Goal: Information Seeking & Learning: Learn about a topic

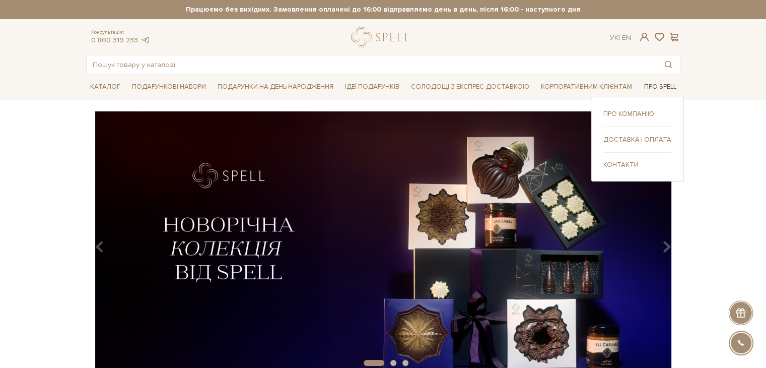
click at [656, 85] on link "Про Spell" at bounding box center [660, 87] width 40 height 16
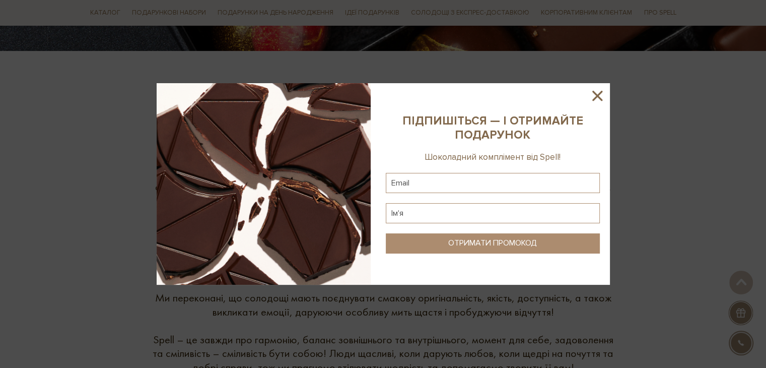
click at [602, 94] on icon at bounding box center [597, 95] width 17 height 17
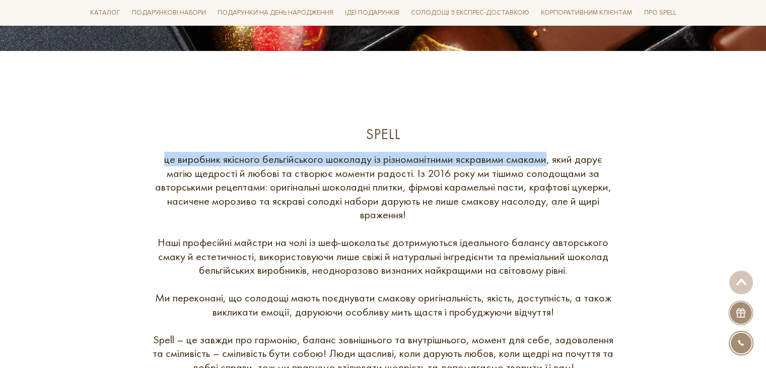
drag, startPoint x: 166, startPoint y: 161, endPoint x: 545, endPoint y: 148, distance: 379.2
click at [545, 148] on div "Spell це виробник якісного бельгійського шоколаду із різноманітними яскравими с…" at bounding box center [383, 283] width 607 height 319
copy div "це виробник якісного бельгійського шоколаду із різноманітними яскравими смаками"
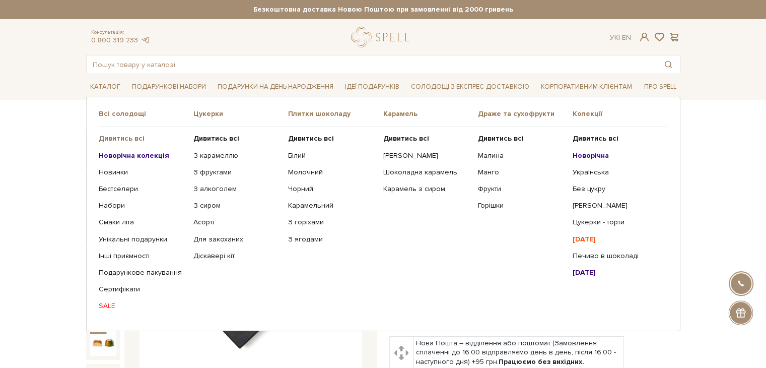
click at [112, 136] on b "Дивитись всі" at bounding box center [122, 138] width 46 height 9
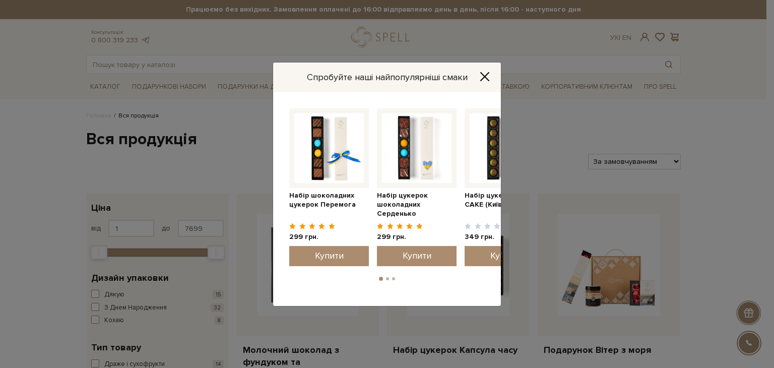
click at [486, 73] on icon "Close" at bounding box center [485, 77] width 10 height 10
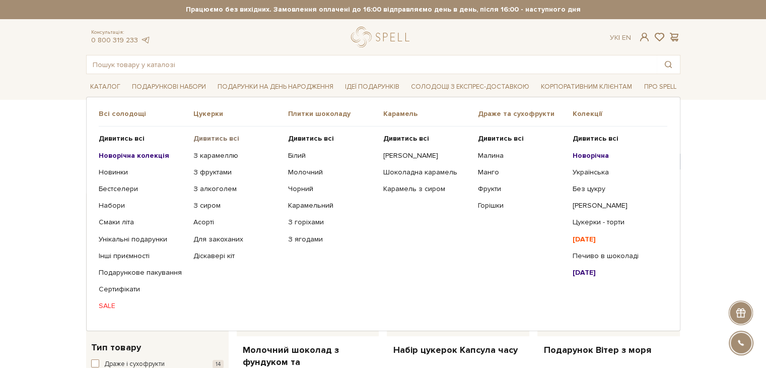
click at [210, 140] on b "Дивитись всі" at bounding box center [217, 138] width 46 height 9
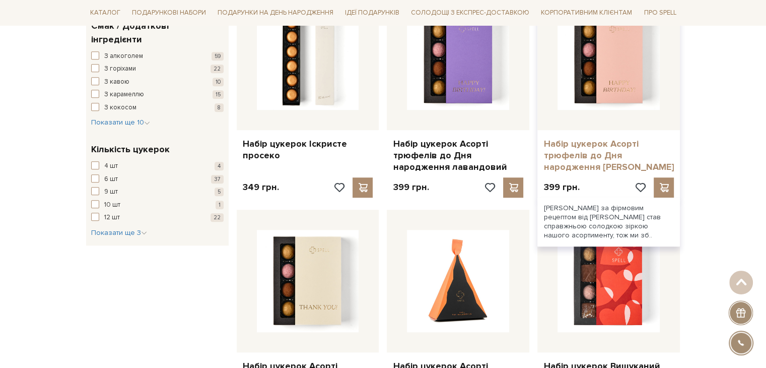
scroll to position [907, 0]
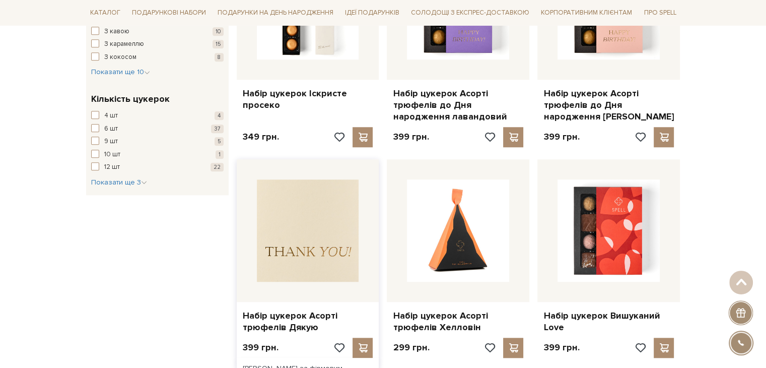
click at [301, 231] on img at bounding box center [308, 230] width 102 height 102
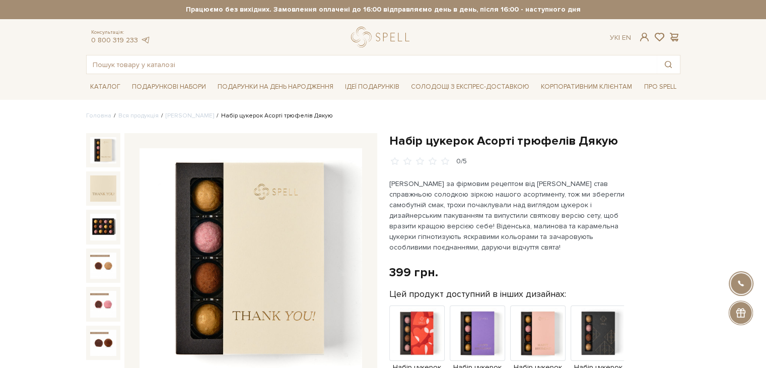
scroll to position [101, 0]
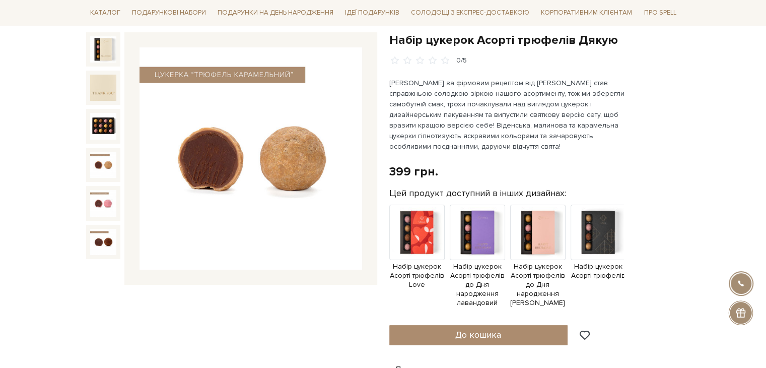
click at [111, 166] on img at bounding box center [103, 165] width 26 height 26
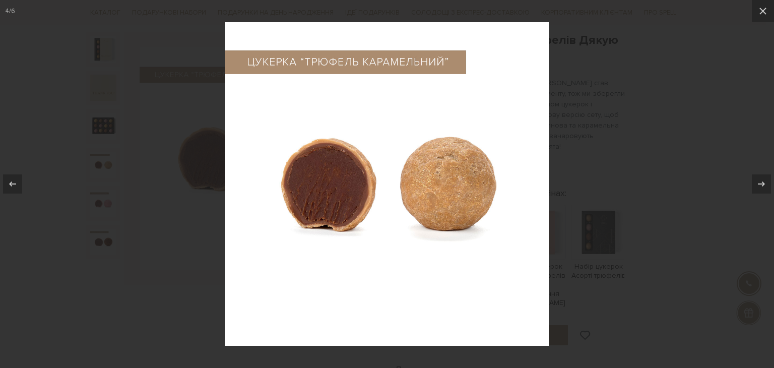
click at [95, 218] on div at bounding box center [387, 184] width 774 height 368
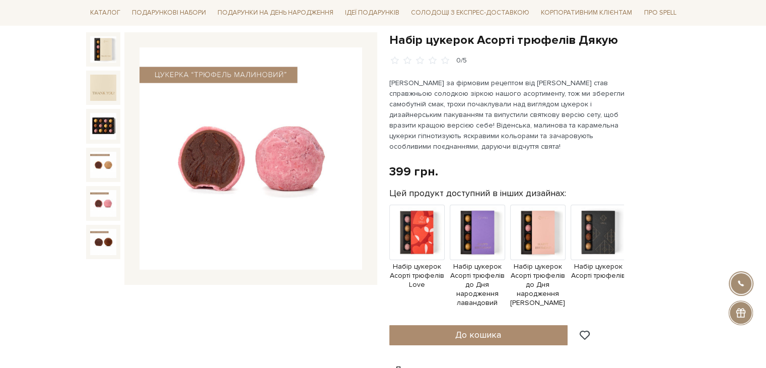
click at [94, 196] on img at bounding box center [103, 203] width 26 height 26
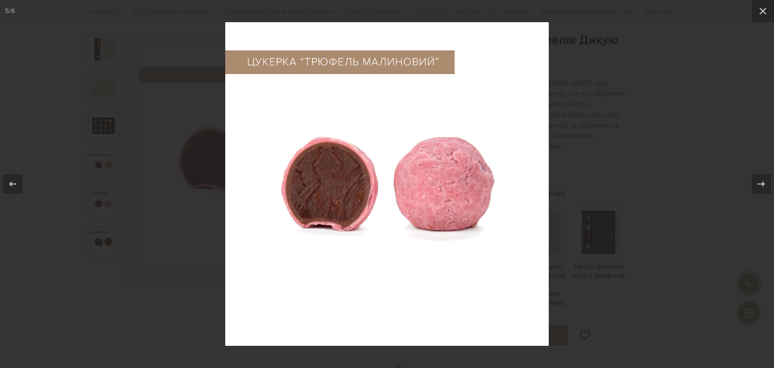
click at [67, 212] on div at bounding box center [387, 184] width 774 height 368
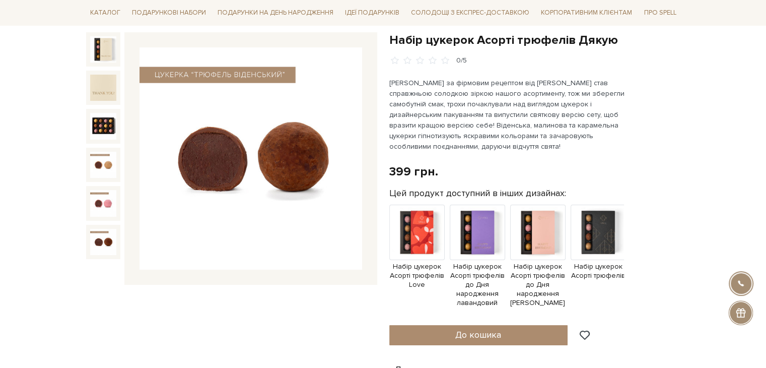
click at [97, 242] on img at bounding box center [103, 242] width 26 height 26
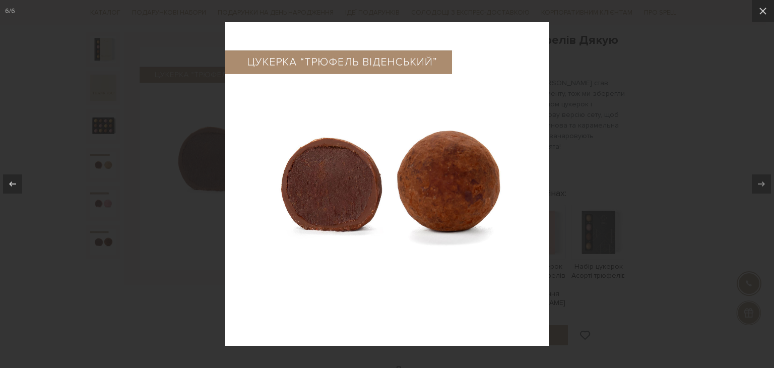
click at [72, 217] on div at bounding box center [387, 184] width 774 height 368
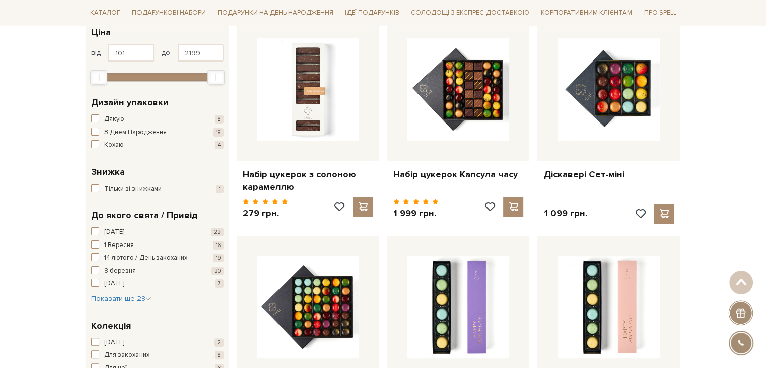
scroll to position [62, 0]
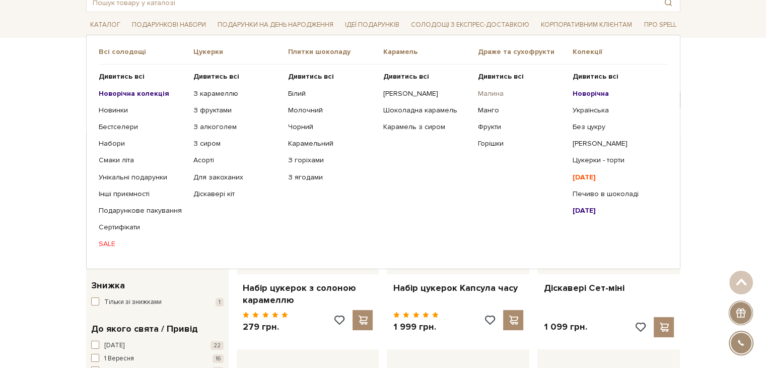
click at [491, 94] on link "Малина" at bounding box center [521, 93] width 87 height 9
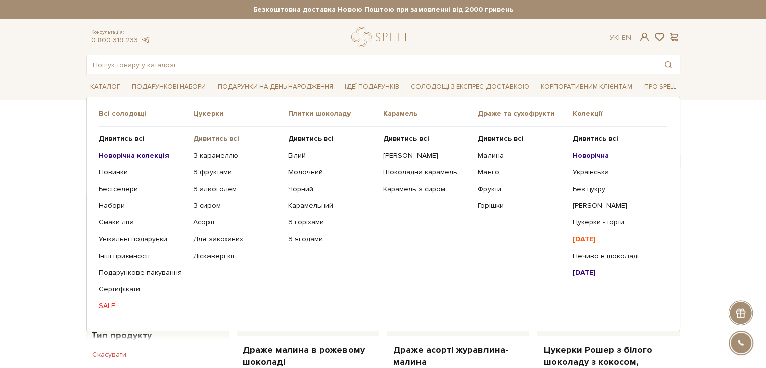
click at [211, 142] on b "Дивитись всі" at bounding box center [217, 138] width 46 height 9
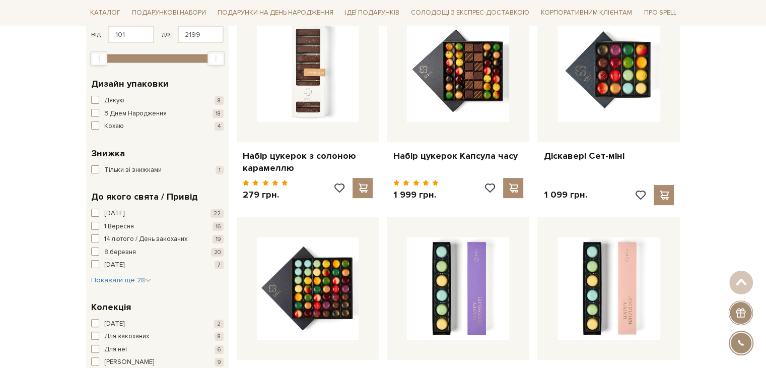
scroll to position [151, 0]
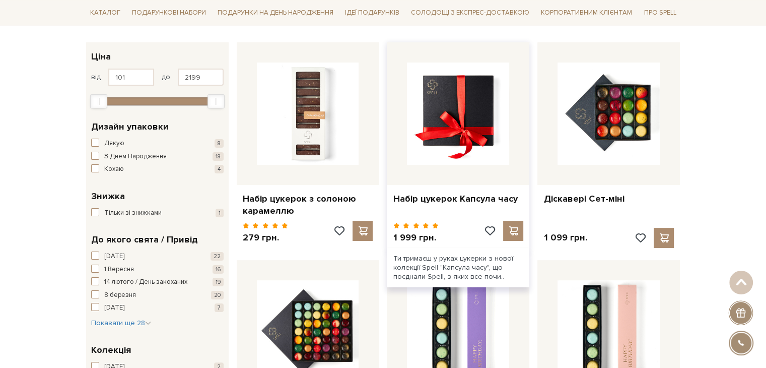
click at [478, 136] on img at bounding box center [458, 113] width 102 height 102
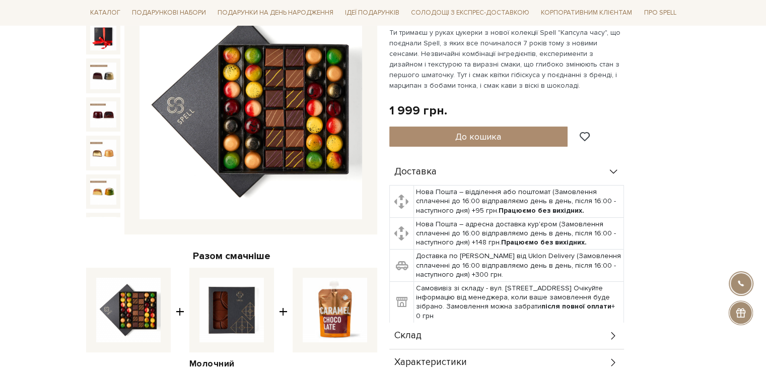
scroll to position [101, 0]
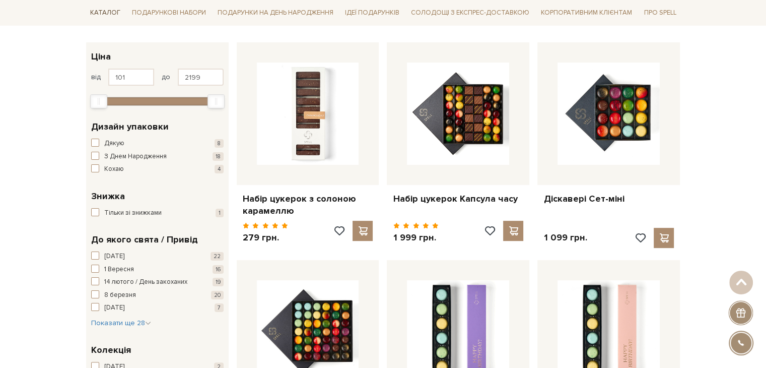
scroll to position [151, 0]
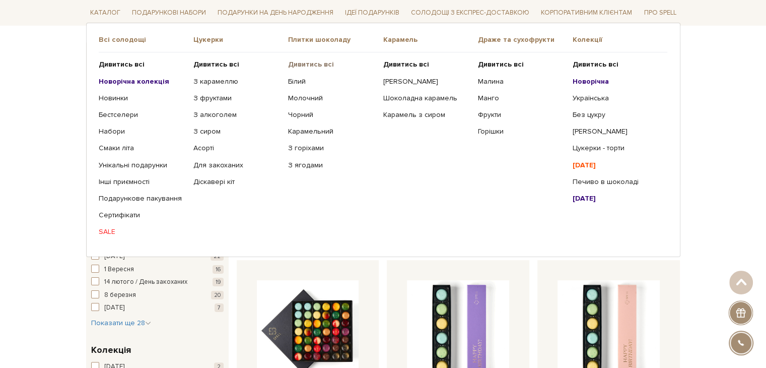
click at [310, 63] on b "Дивитись всі" at bounding box center [311, 64] width 46 height 9
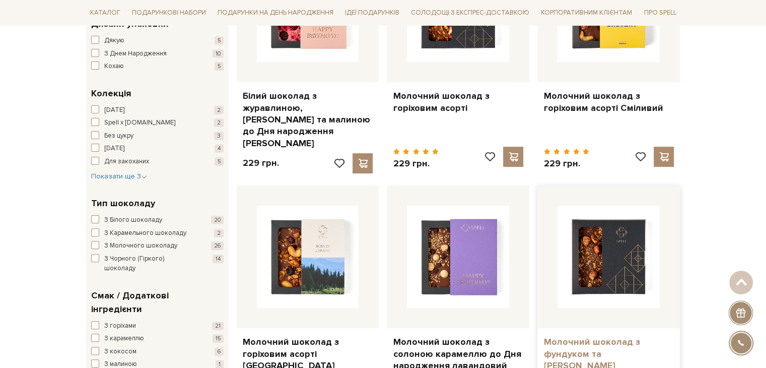
scroll to position [302, 0]
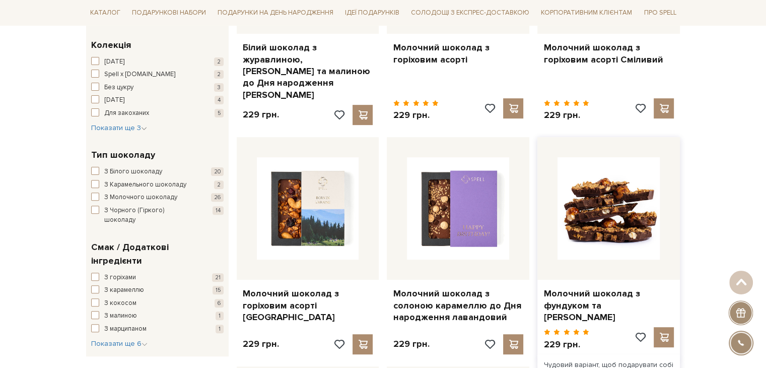
click at [625, 214] on img at bounding box center [609, 208] width 102 height 102
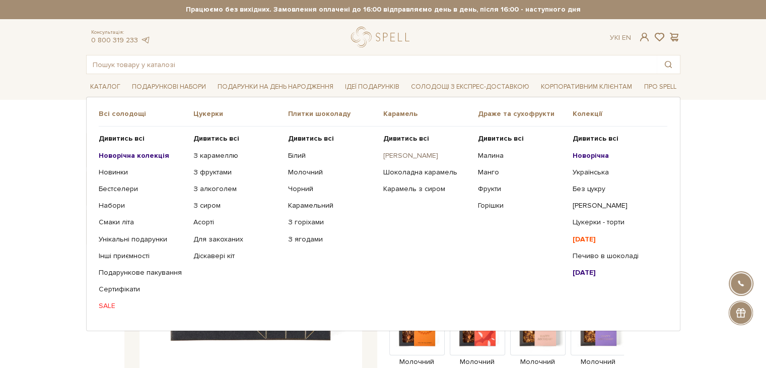
click at [421, 154] on link "[PERSON_NAME]" at bounding box center [426, 155] width 87 height 9
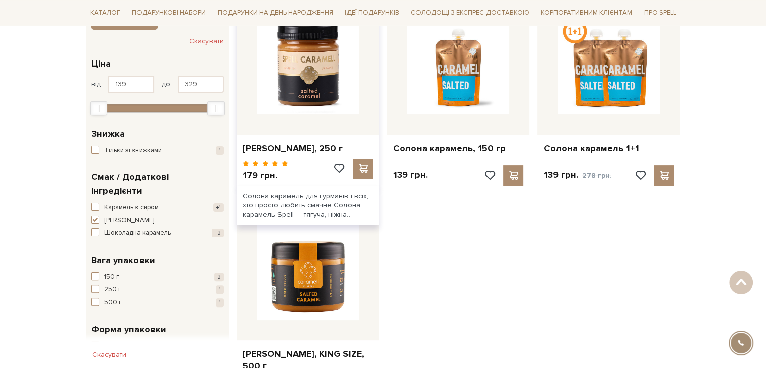
scroll to position [101, 0]
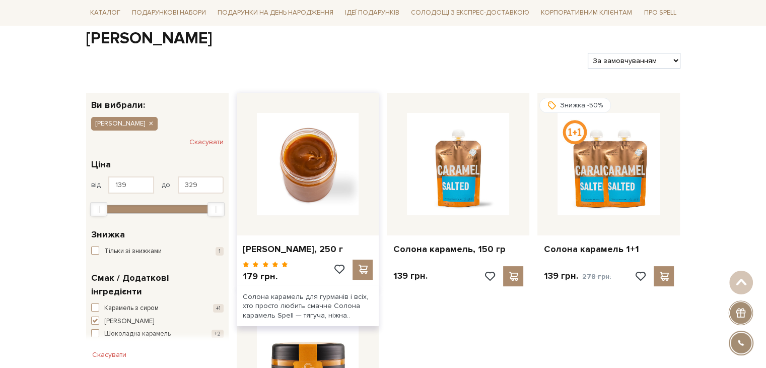
drag, startPoint x: 300, startPoint y: 154, endPoint x: 264, endPoint y: 203, distance: 60.9
click at [264, 203] on img at bounding box center [308, 164] width 102 height 102
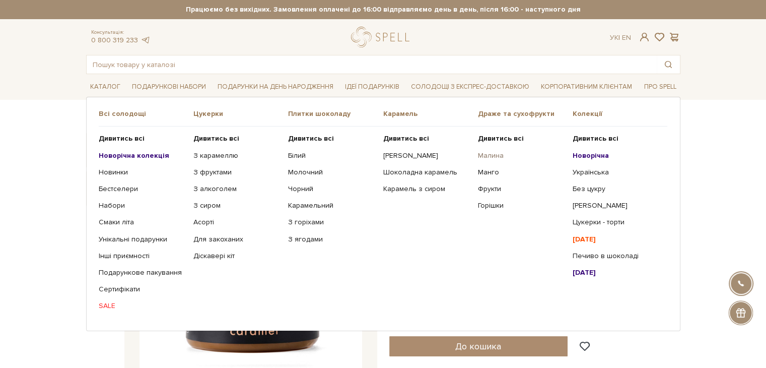
click at [492, 153] on link "Малина" at bounding box center [521, 155] width 87 height 9
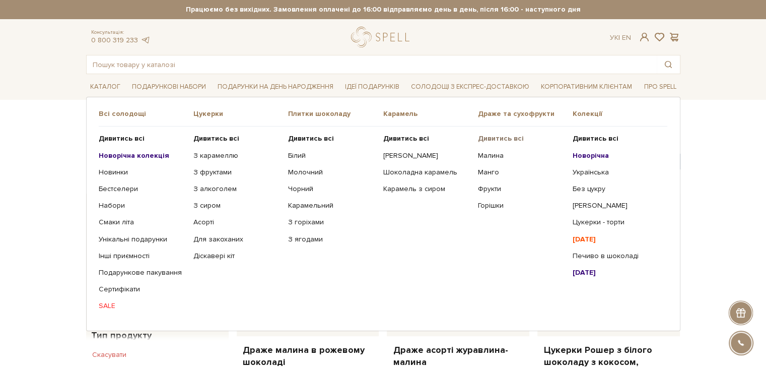
click at [501, 140] on b "Дивитись всі" at bounding box center [501, 138] width 46 height 9
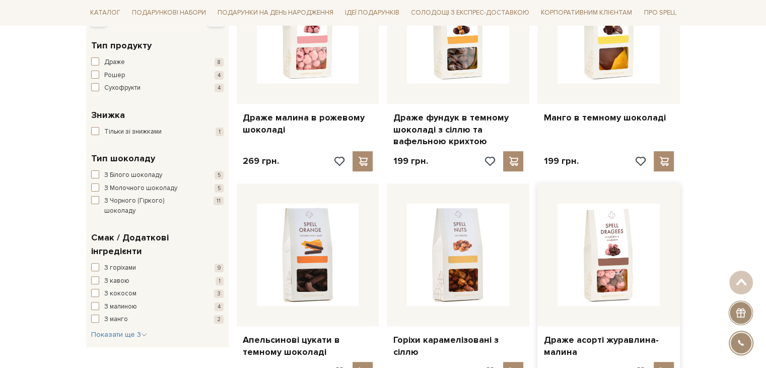
scroll to position [101, 0]
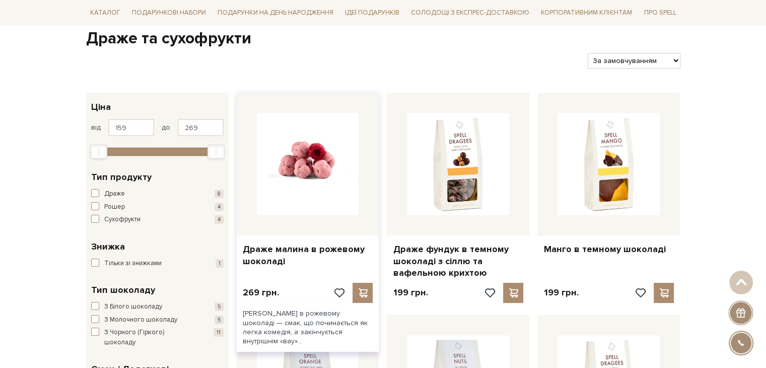
click at [298, 167] on img at bounding box center [308, 164] width 102 height 102
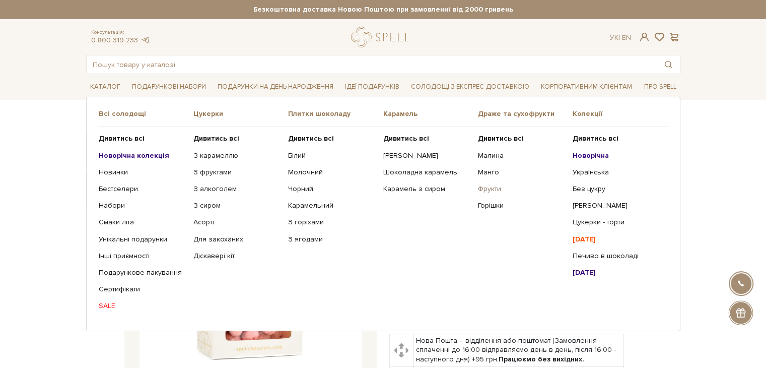
click at [488, 187] on link "Фрукти" at bounding box center [521, 188] width 87 height 9
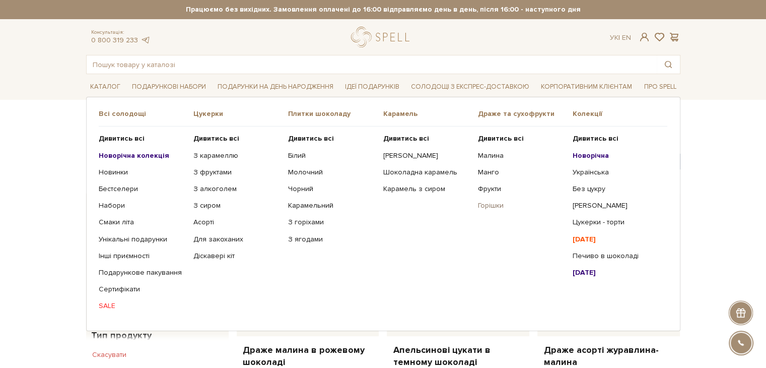
click at [491, 204] on link "Горішки" at bounding box center [521, 205] width 87 height 9
